Goal: Task Accomplishment & Management: Use online tool/utility

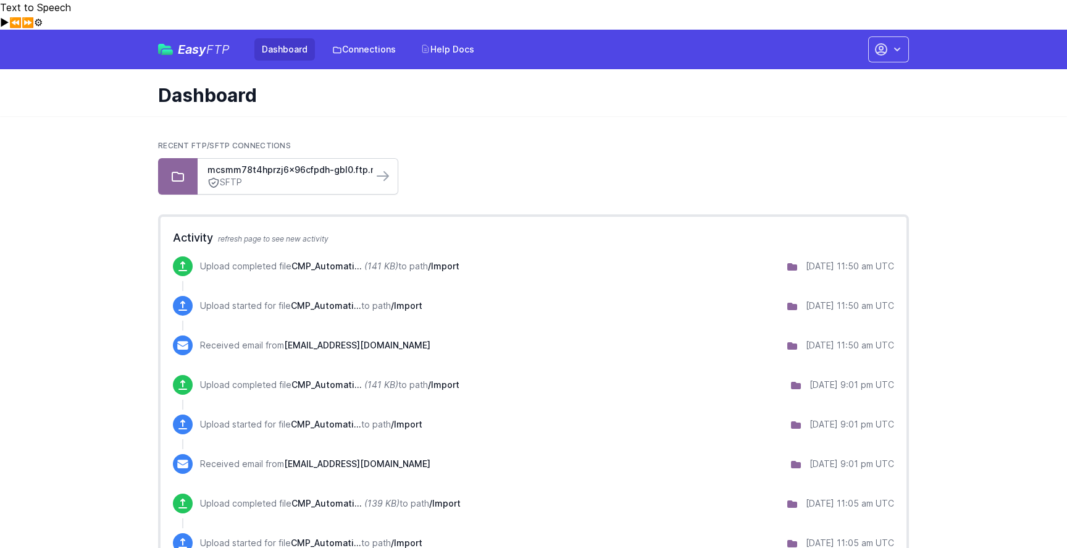
click at [269, 176] on link "SFTP" at bounding box center [286, 182] width 156 height 13
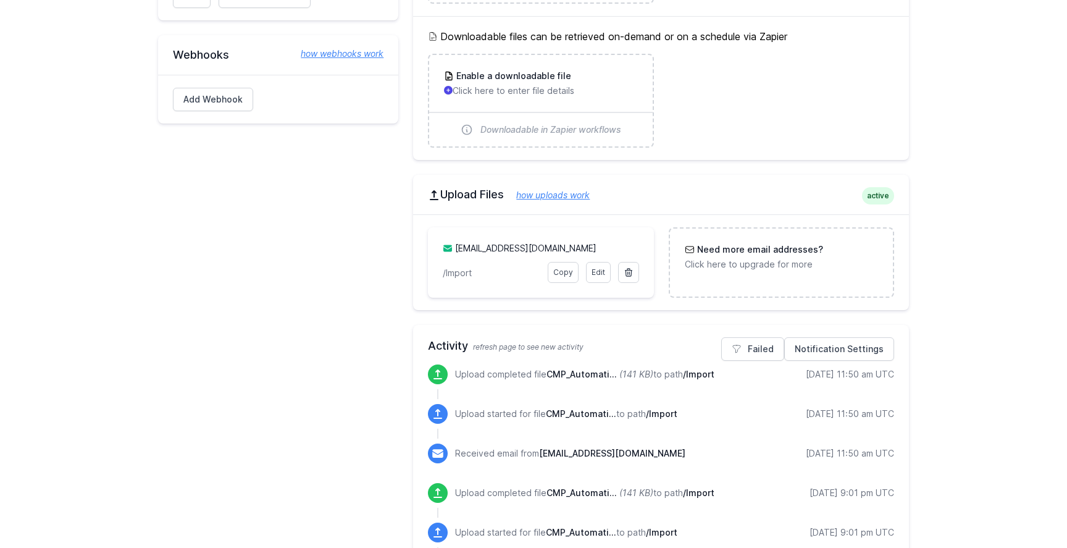
scroll to position [330, 0]
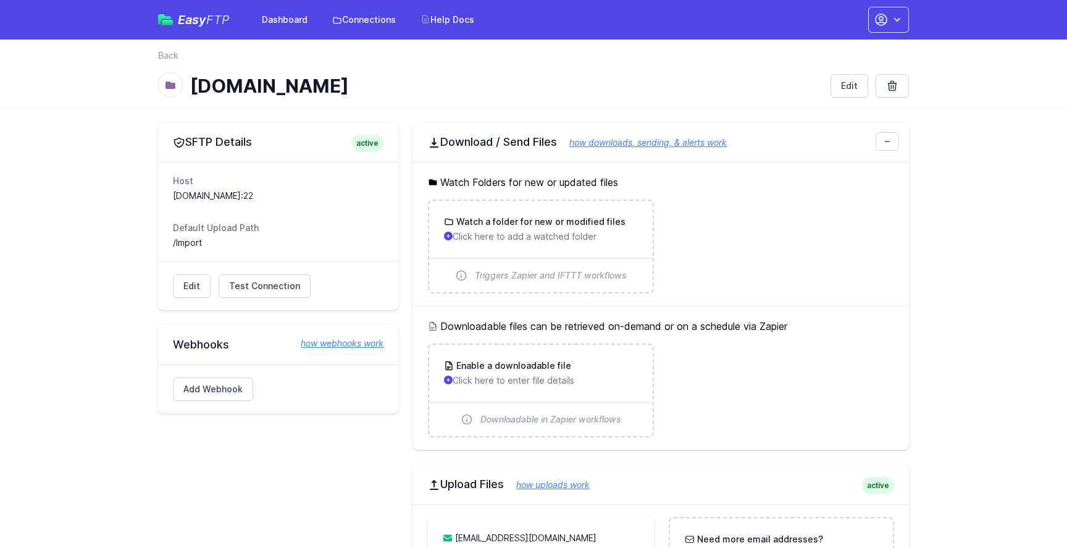
scroll to position [330, 0]
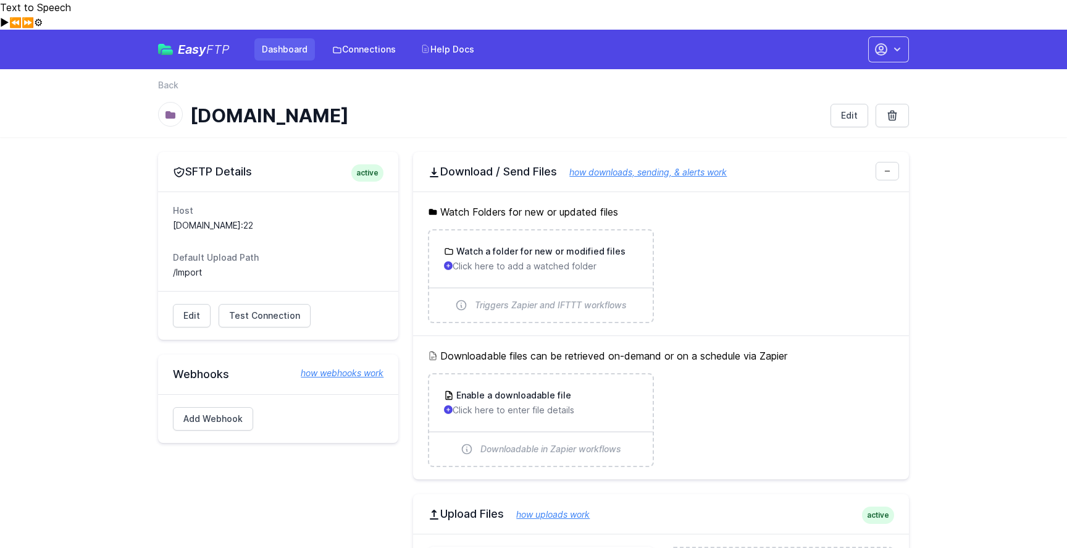
click at [275, 38] on link "Dashboard" at bounding box center [284, 49] width 61 height 22
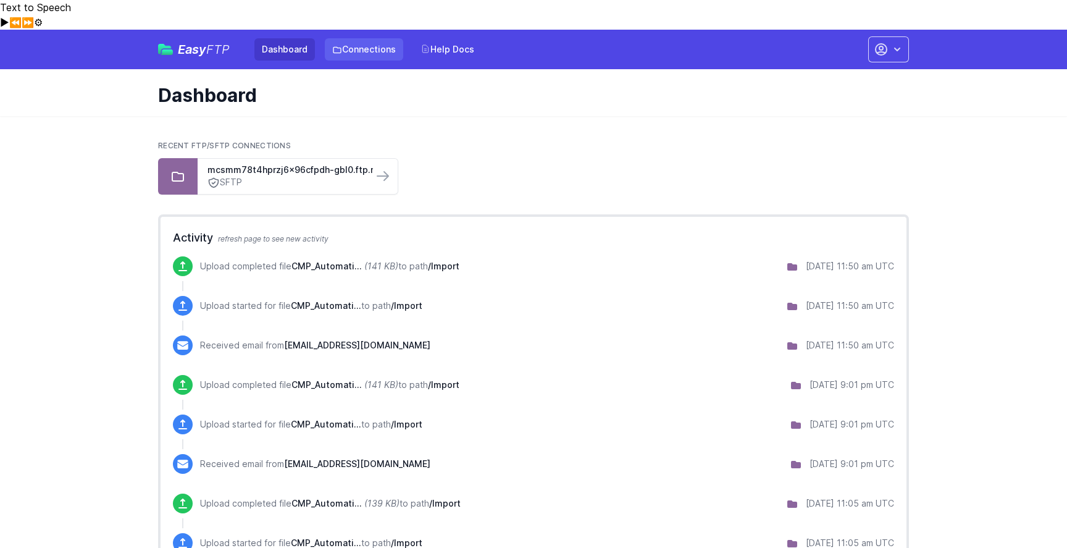
click at [358, 38] on link "Connections" at bounding box center [364, 49] width 78 height 22
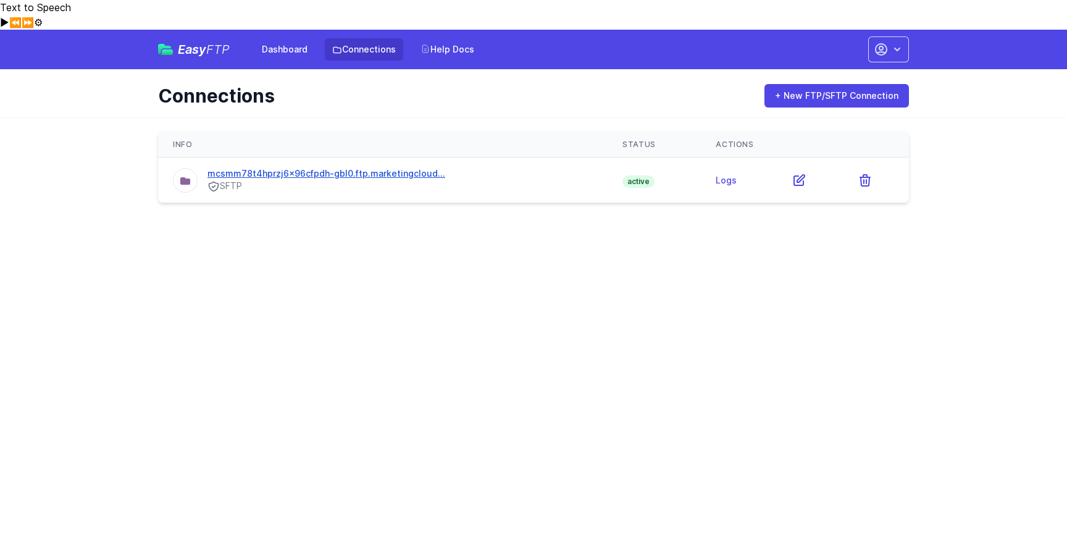
click at [311, 168] on link "mcsmm78t4hprzj6x96cfpdh-gbl0.ftp.marketingcloud..." at bounding box center [327, 173] width 238 height 10
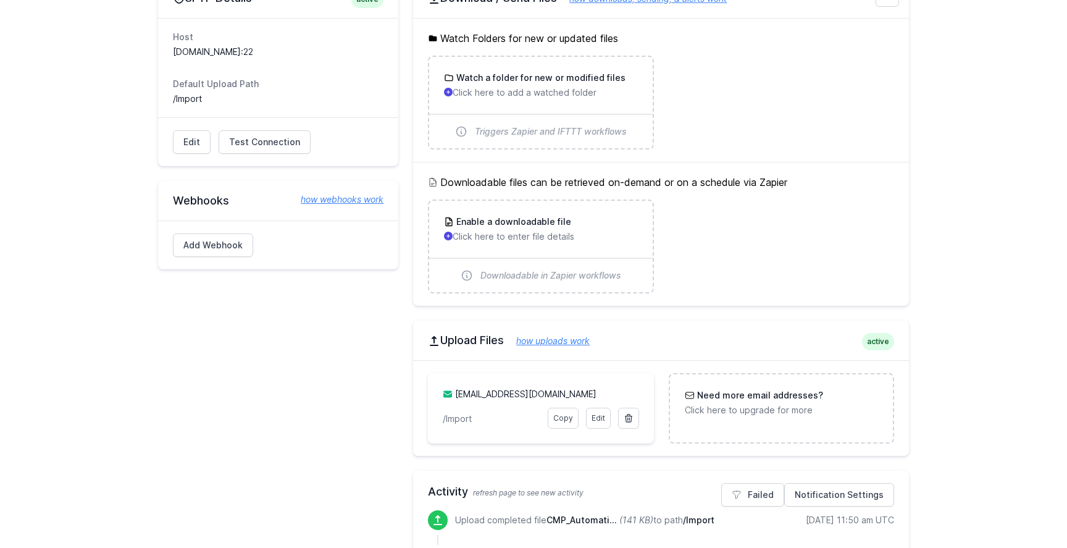
scroll to position [175, 0]
click at [568, 406] on link "Copy" at bounding box center [563, 416] width 31 height 21
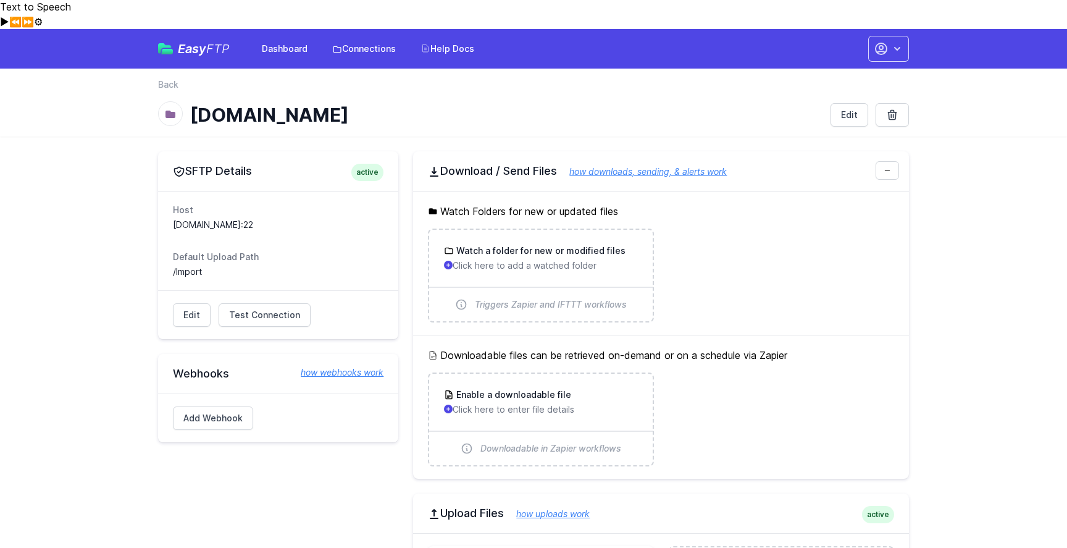
scroll to position [0, 0]
click at [293, 38] on link "Dashboard" at bounding box center [284, 49] width 61 height 22
